Goal: Task Accomplishment & Management: Use online tool/utility

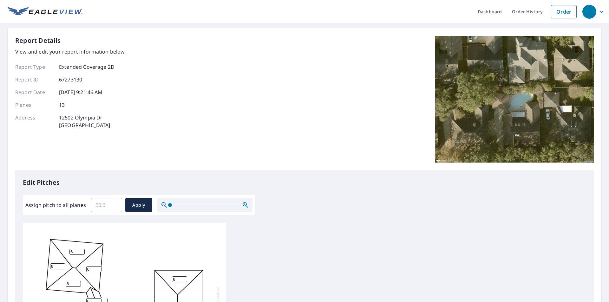
click at [98, 204] on input "Assign pitch to all planes" at bounding box center [106, 205] width 31 height 18
type input "6"
click at [106, 206] on input "6" at bounding box center [106, 205] width 31 height 18
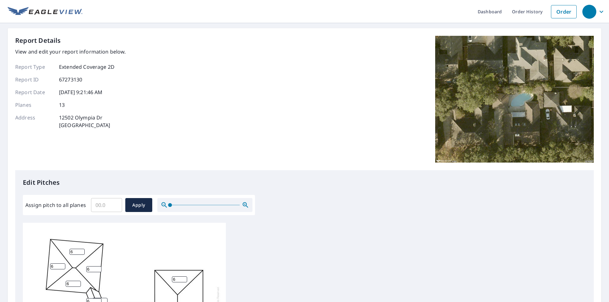
click at [95, 205] on input "Assign pitch to all planes" at bounding box center [106, 205] width 31 height 18
type input "6"
click at [136, 205] on span "Apply" at bounding box center [138, 205] width 17 height 8
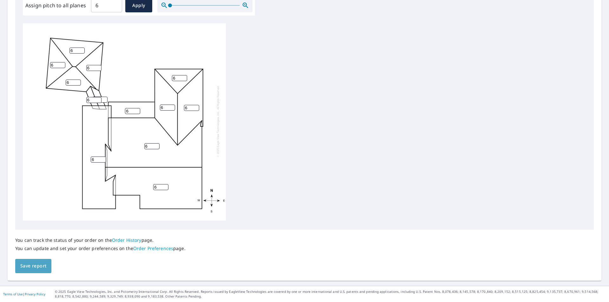
click at [34, 264] on span "Save report" at bounding box center [33, 266] width 26 height 8
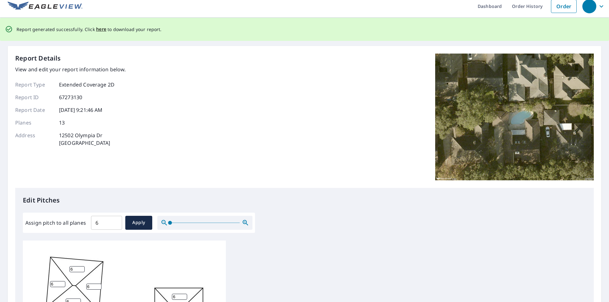
scroll to position [0, 0]
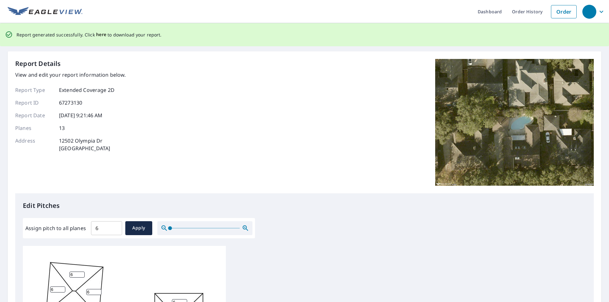
click at [96, 34] on span "here" at bounding box center [101, 35] width 10 height 8
